Goal: Complete application form

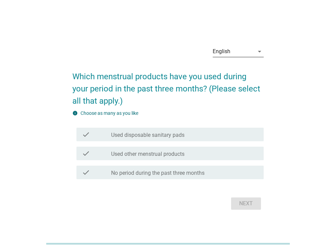
click at [253, 50] on div "English" at bounding box center [232, 51] width 41 height 11
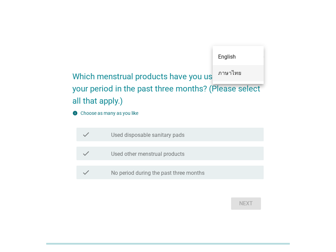
click at [240, 75] on div "ภาษาไทย" at bounding box center [238, 73] width 40 height 8
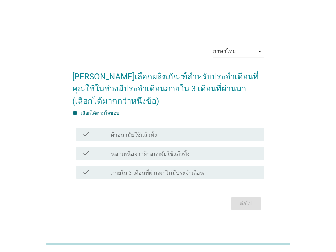
click at [142, 135] on label "ผ้าอนามัยใช้แล้วทิ้ง" at bounding box center [134, 135] width 46 height 7
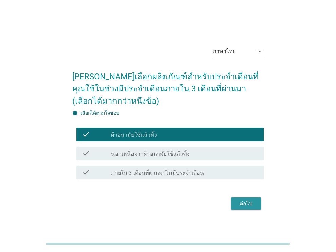
click at [248, 202] on div "ต่อไป" at bounding box center [245, 204] width 19 height 8
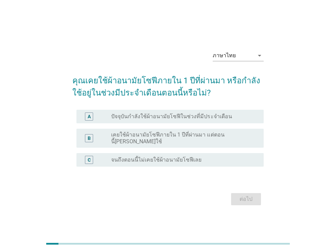
click at [197, 118] on label "ปัจจุบันกำลังใช้ผ้าอนามัยโซฟีในช่วงที่มีประจำเดือน" at bounding box center [171, 116] width 120 height 7
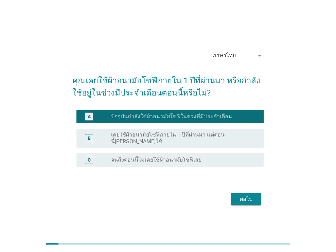
click at [254, 196] on div "ต่อไป" at bounding box center [245, 199] width 19 height 8
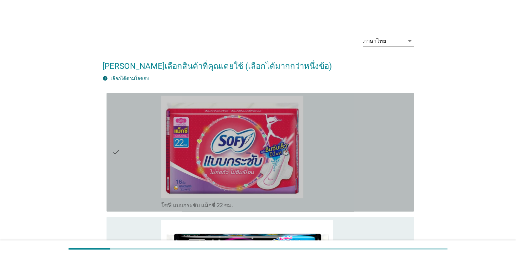
click at [114, 150] on icon "check" at bounding box center [116, 152] width 8 height 113
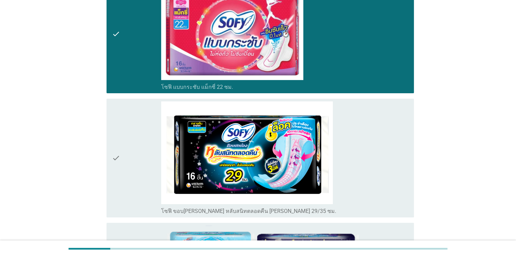
scroll to position [136, 0]
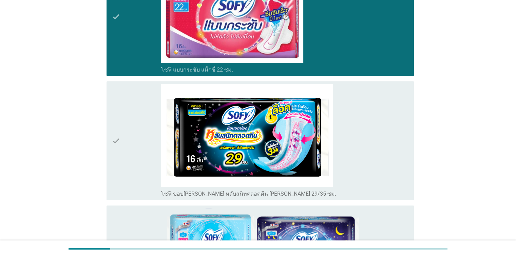
click at [120, 136] on div "check" at bounding box center [137, 140] width 50 height 113
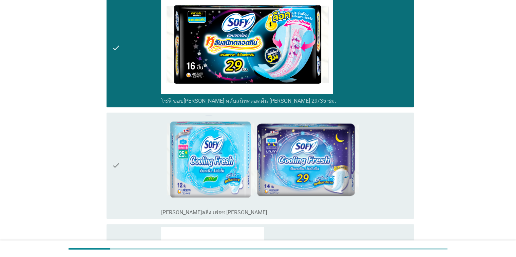
scroll to position [305, 0]
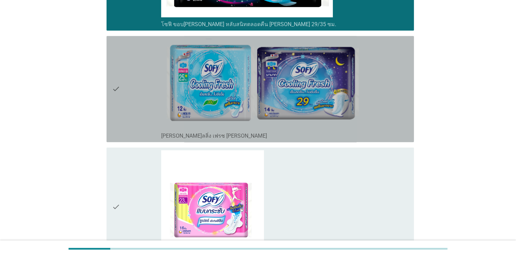
click at [121, 78] on div "check" at bounding box center [137, 89] width 50 height 101
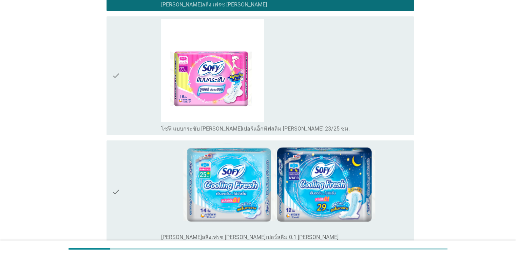
scroll to position [441, 0]
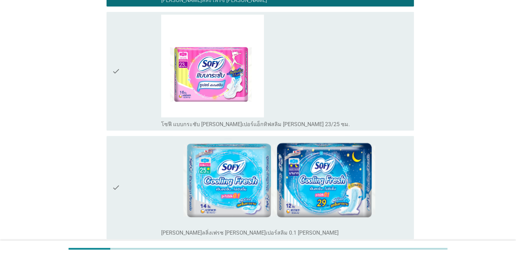
click at [119, 77] on icon "check" at bounding box center [116, 71] width 8 height 113
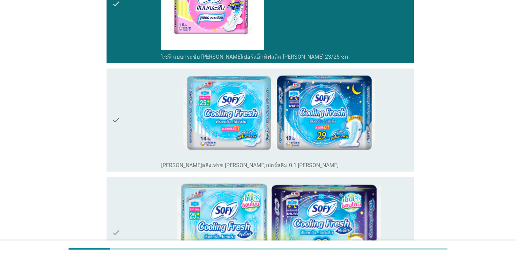
scroll to position [509, 0]
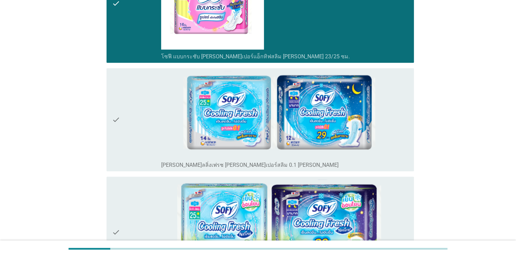
click at [119, 112] on div "check" at bounding box center [137, 120] width 50 height 98
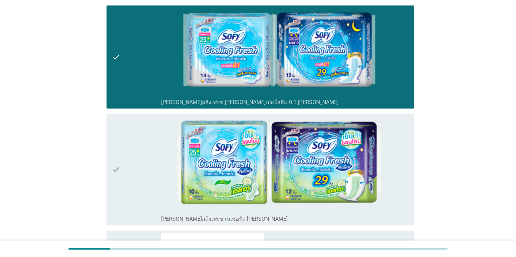
scroll to position [611, 0]
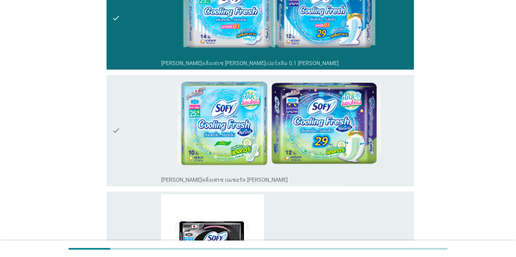
click at [114, 124] on icon "check" at bounding box center [116, 131] width 8 height 106
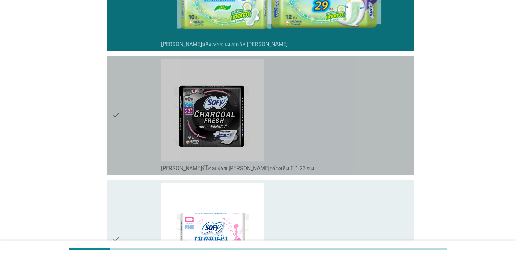
click at [132, 121] on div "check" at bounding box center [137, 115] width 50 height 113
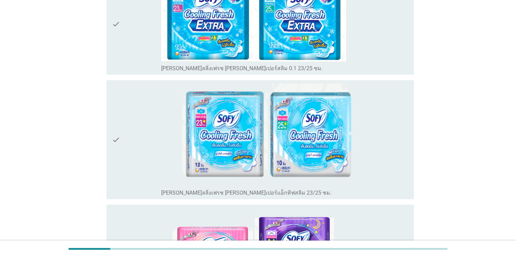
scroll to position [1086, 0]
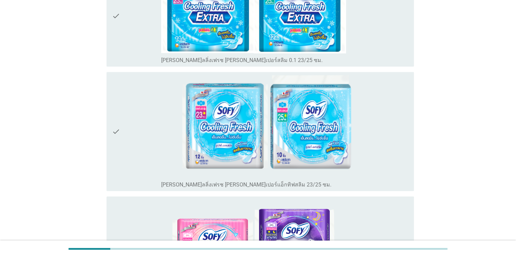
click at [111, 126] on div "check check_box_outline_blank [PERSON_NAME]ลลิ่งเฟรช [PERSON_NAME]เปอร์แอ็กทิฟส…" at bounding box center [260, 131] width 307 height 119
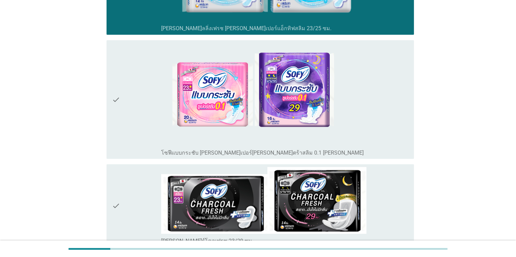
scroll to position [1255, 0]
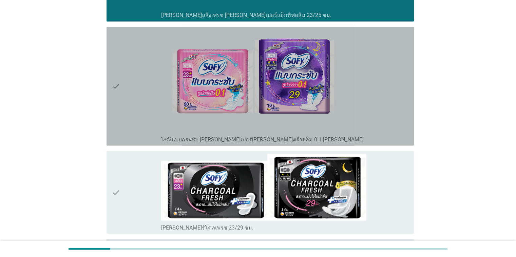
click at [118, 95] on icon "check" at bounding box center [116, 86] width 8 height 113
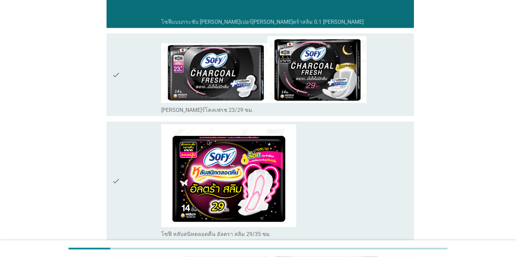
scroll to position [1391, 0]
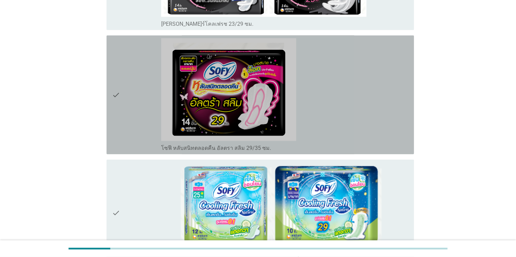
click at [114, 87] on icon "check" at bounding box center [116, 94] width 8 height 113
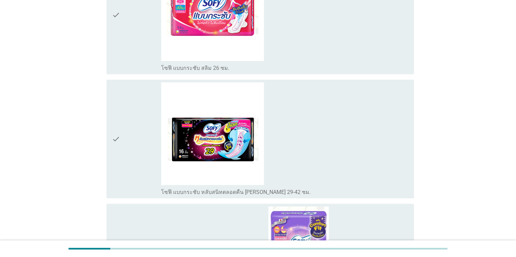
scroll to position [2273, 0]
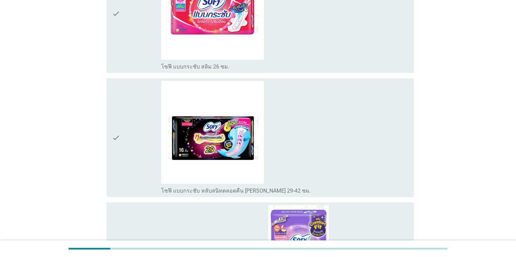
click at [106, 132] on div "check check_box_outline_blank โซฟี แบบกระชับ หลับสนิทตลอดคืน [PERSON_NAME] 29-4…" at bounding box center [257, 138] width 311 height 124
click at [128, 132] on div "check" at bounding box center [137, 137] width 50 height 113
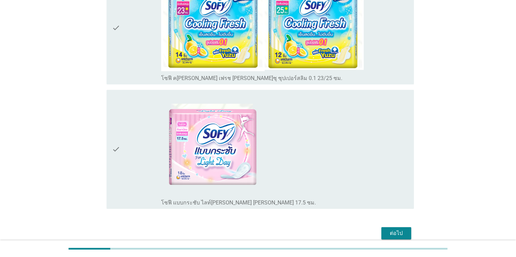
scroll to position [2655, 0]
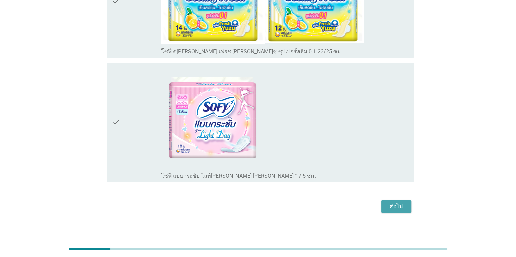
click at [335, 203] on div "ต่อไป" at bounding box center [396, 207] width 19 height 8
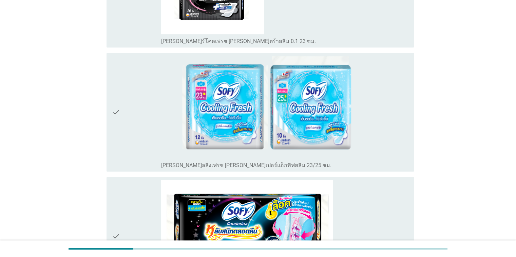
scroll to position [305, 0]
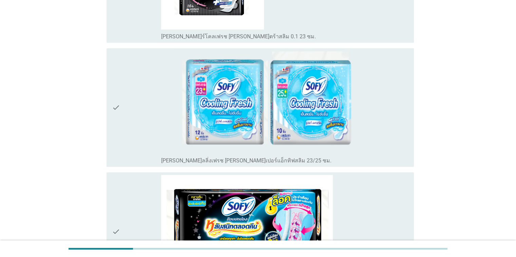
click at [140, 101] on div "check" at bounding box center [137, 107] width 50 height 113
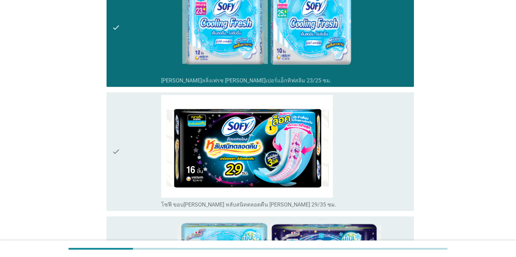
scroll to position [441, 0]
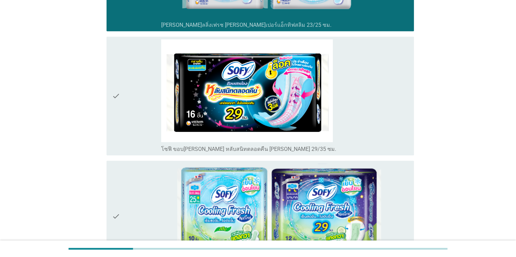
click at [141, 100] on div "check" at bounding box center [137, 95] width 50 height 113
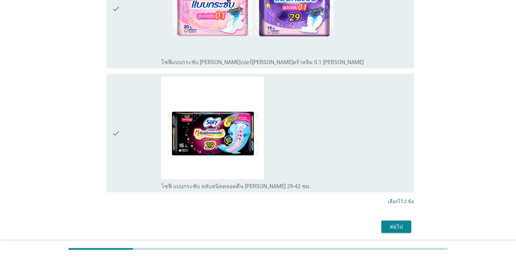
scroll to position [1248, 0]
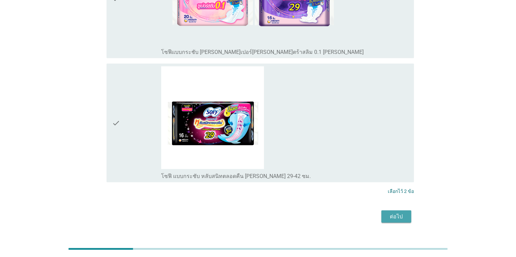
click at [335, 212] on div "ต่อไป" at bounding box center [396, 216] width 19 height 8
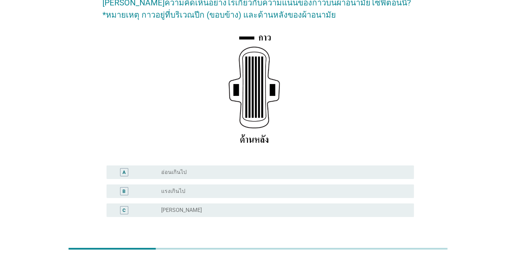
scroll to position [102, 0]
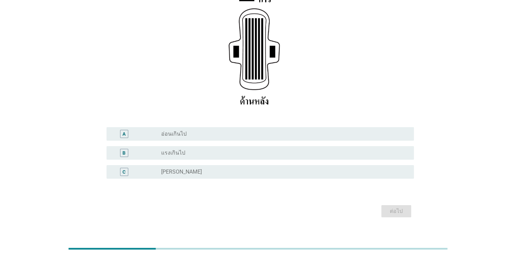
click at [223, 175] on div "radio_button_unchecked [PERSON_NAME]" at bounding box center [282, 172] width 242 height 7
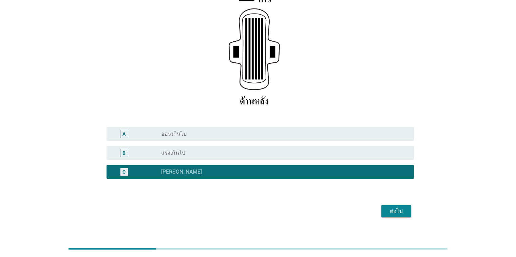
click at [335, 214] on div "ต่อไป" at bounding box center [396, 211] width 19 height 8
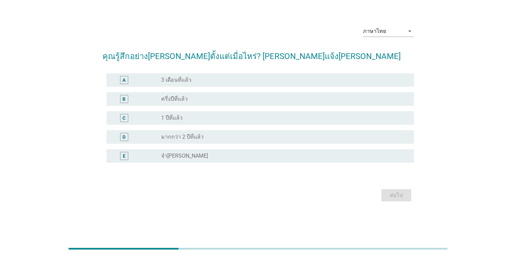
scroll to position [0, 0]
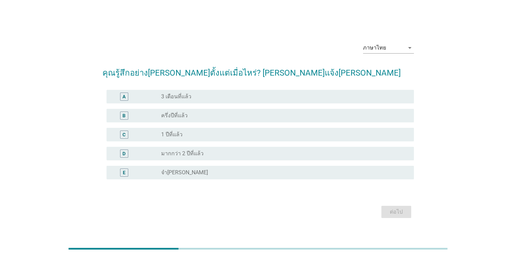
click at [214, 155] on div "radio_button_unchecked มากกว่า 2 ปีที่แล้ว" at bounding box center [282, 153] width 242 height 7
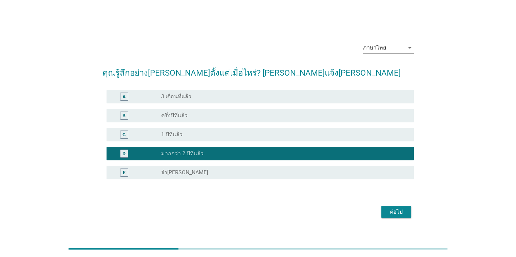
click at [335, 213] on div "ต่อไป" at bounding box center [396, 212] width 19 height 8
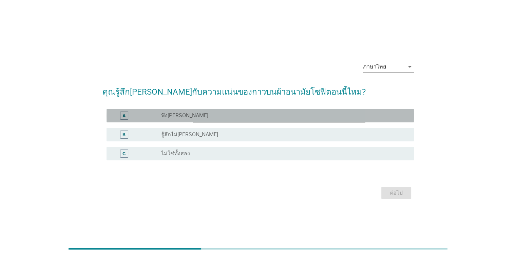
click at [228, 116] on div "radio_button_unchecked พึง[PERSON_NAME]" at bounding box center [282, 115] width 242 height 7
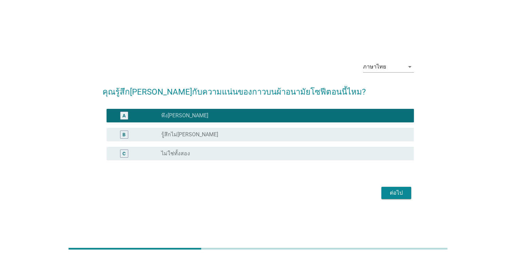
click at [335, 191] on div "ต่อไป" at bounding box center [396, 193] width 19 height 8
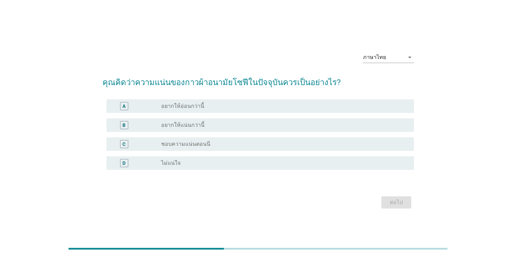
drag, startPoint x: 198, startPoint y: 146, endPoint x: 243, endPoint y: 164, distance: 47.7
click at [199, 147] on label "ชอบความแน่นตอนนี" at bounding box center [185, 144] width 49 height 7
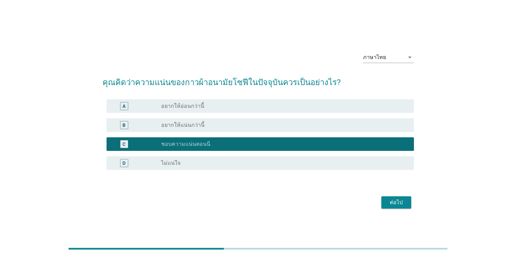
click at [335, 204] on div "ต่อไป" at bounding box center [396, 202] width 19 height 8
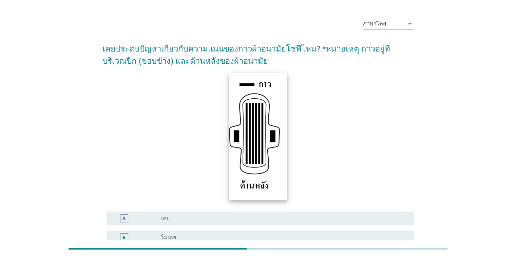
scroll to position [92, 0]
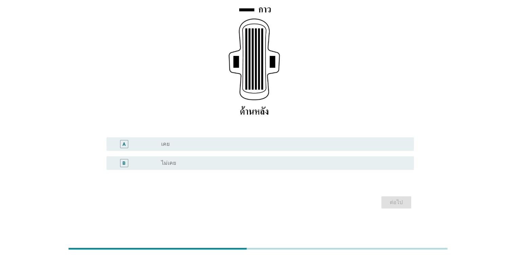
click at [217, 166] on div "radio_button_unchecked ไม่เคย" at bounding box center [282, 163] width 242 height 7
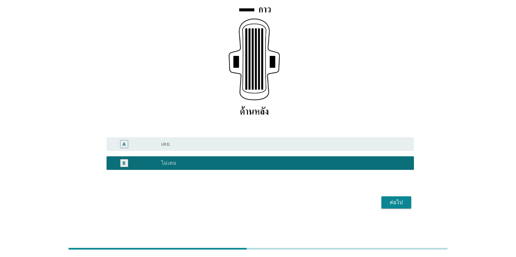
click at [335, 205] on div "ต่อไป" at bounding box center [396, 202] width 19 height 8
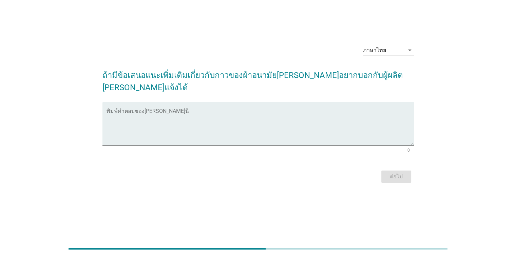
scroll to position [0, 0]
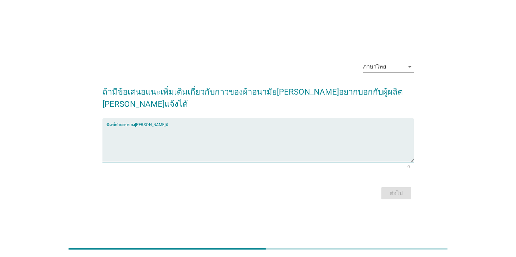
click at [228, 149] on textarea "พิมพ์คำตอบของคุณ ที่นี่" at bounding box center [260, 145] width 307 height 36
type textarea "5"
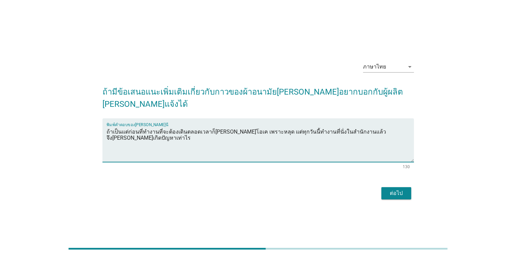
type textarea "ถ้าเป็นแต่ก่อนที่ทำงานที่จะต้องเดินตลอดเวลาก็[PERSON_NAME]โอเค เพราะหลุด แต่ทุก…"
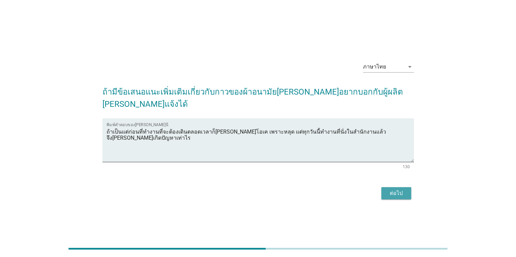
click at [335, 187] on button "ต่อไป" at bounding box center [396, 193] width 30 height 12
